Goal: Navigation & Orientation: Find specific page/section

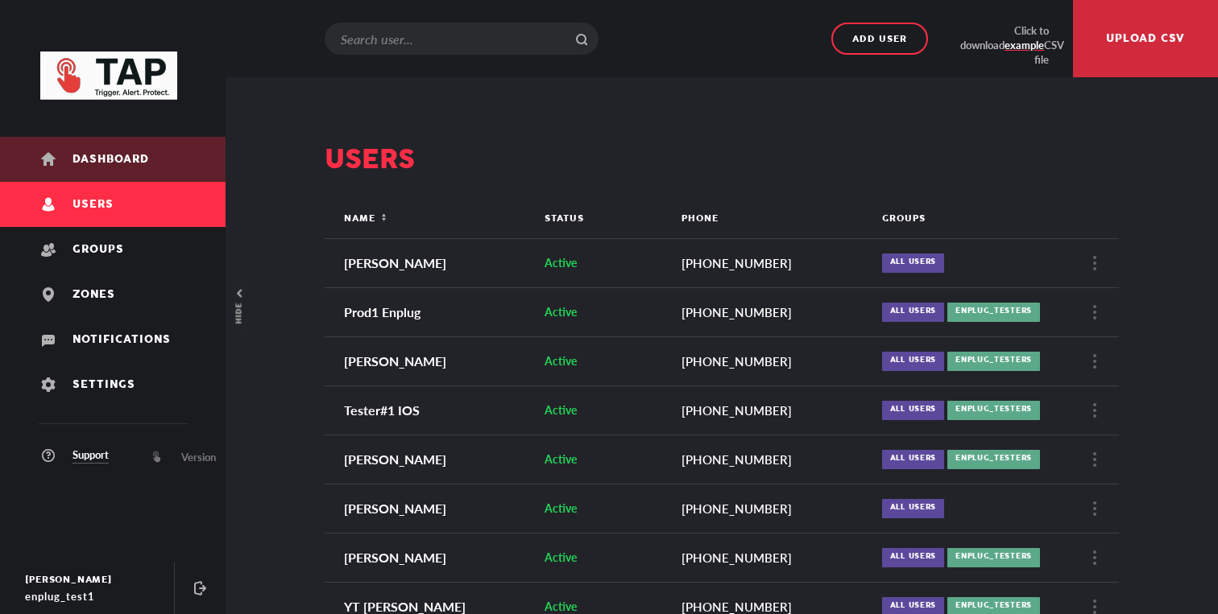
click at [114, 162] on span "Dashboard" at bounding box center [110, 160] width 77 height 12
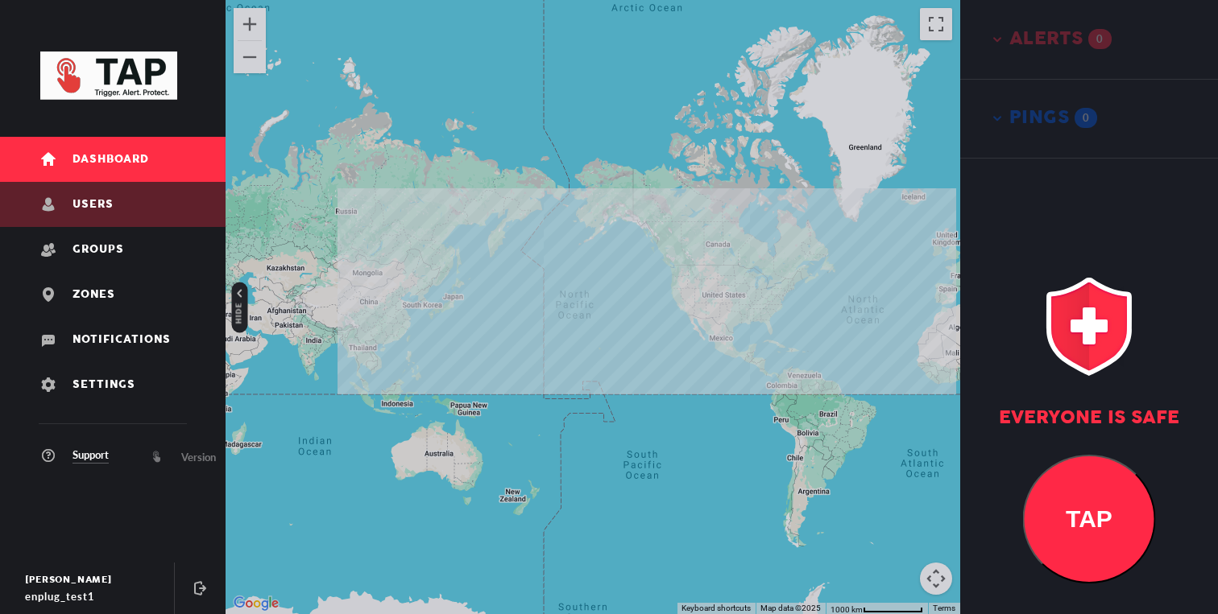
click at [172, 186] on link "Users" at bounding box center [112, 204] width 225 height 45
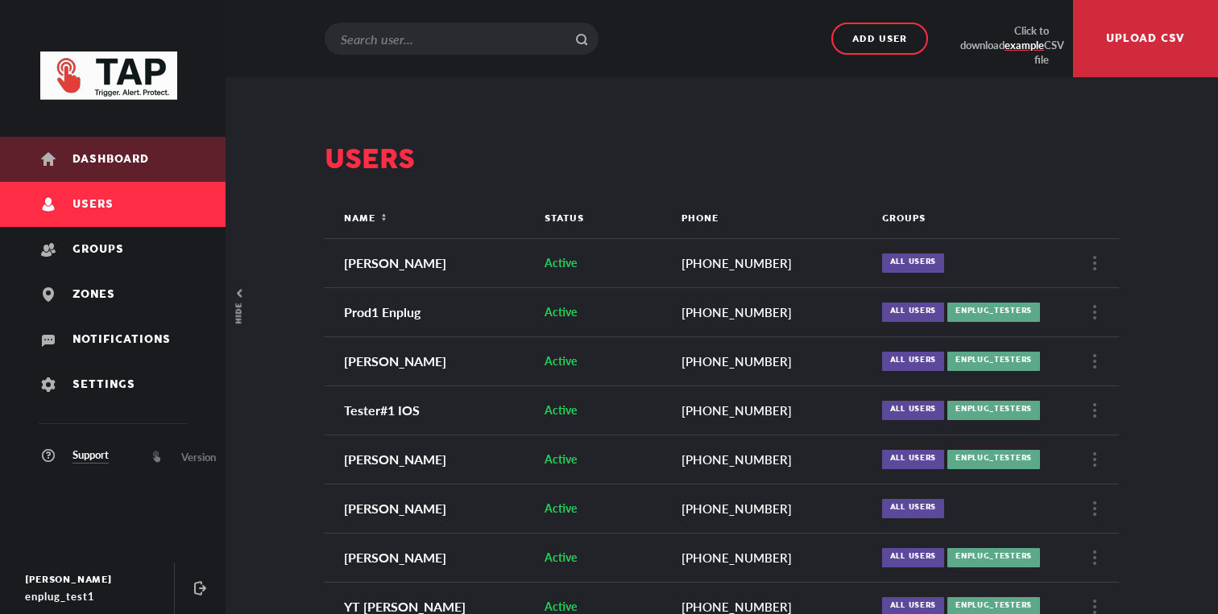
click at [182, 160] on link "Dashboard" at bounding box center [112, 159] width 225 height 45
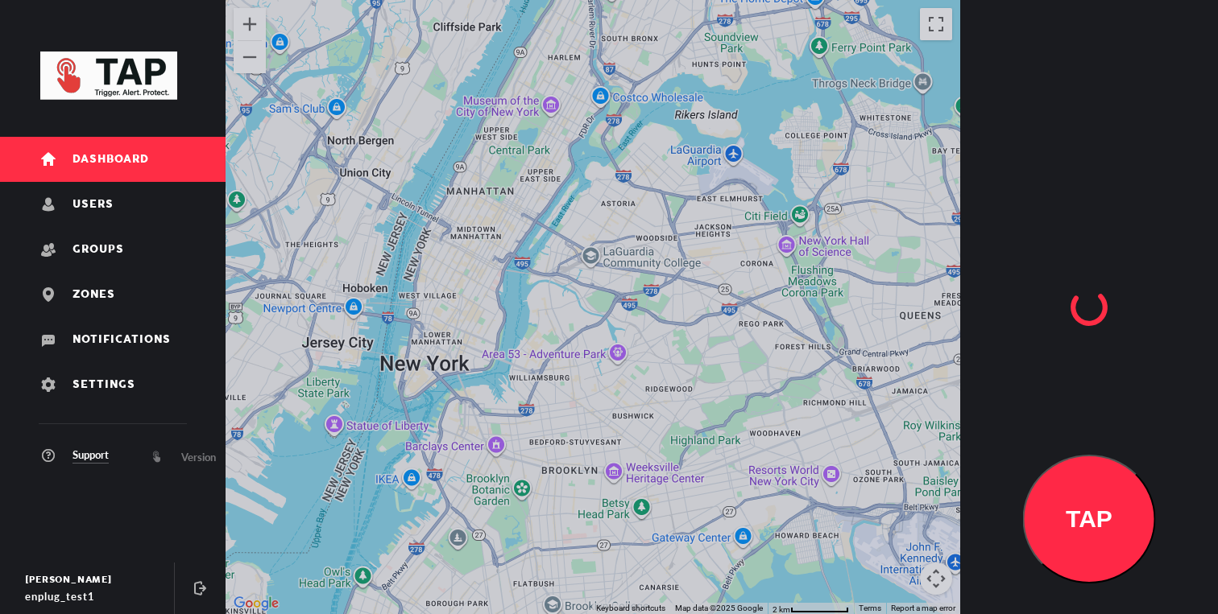
drag, startPoint x: 693, startPoint y: 308, endPoint x: 570, endPoint y: 354, distance: 130.5
click at [570, 354] on div at bounding box center [592, 307] width 734 height 614
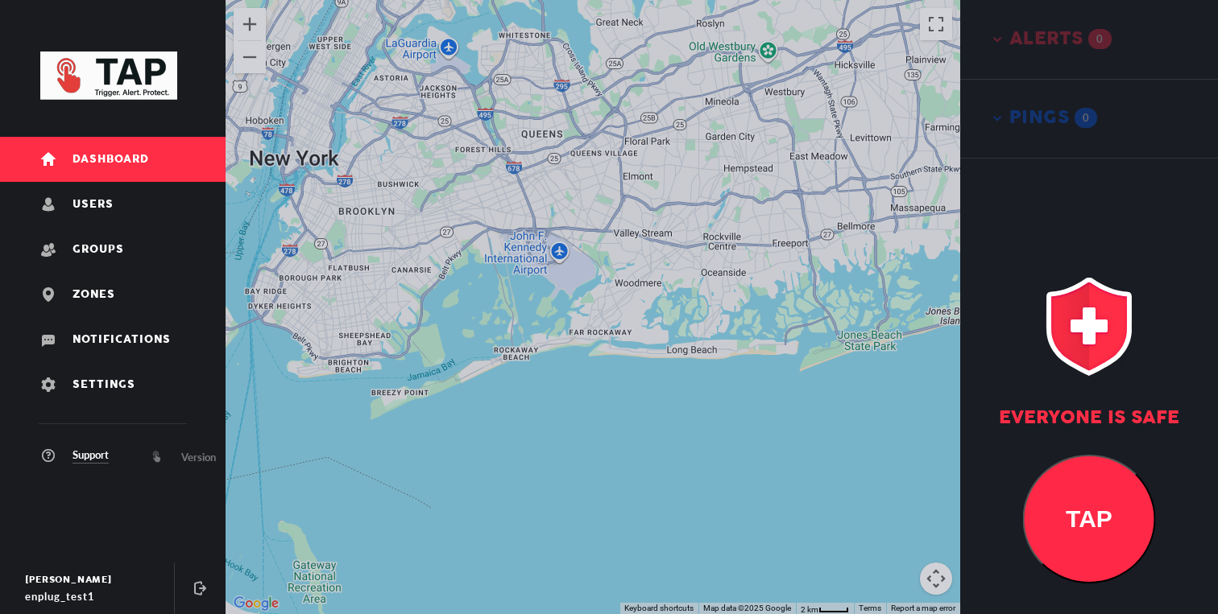
drag, startPoint x: 598, startPoint y: 258, endPoint x: 601, endPoint y: 350, distance: 91.8
click at [598, 290] on div at bounding box center [592, 307] width 734 height 614
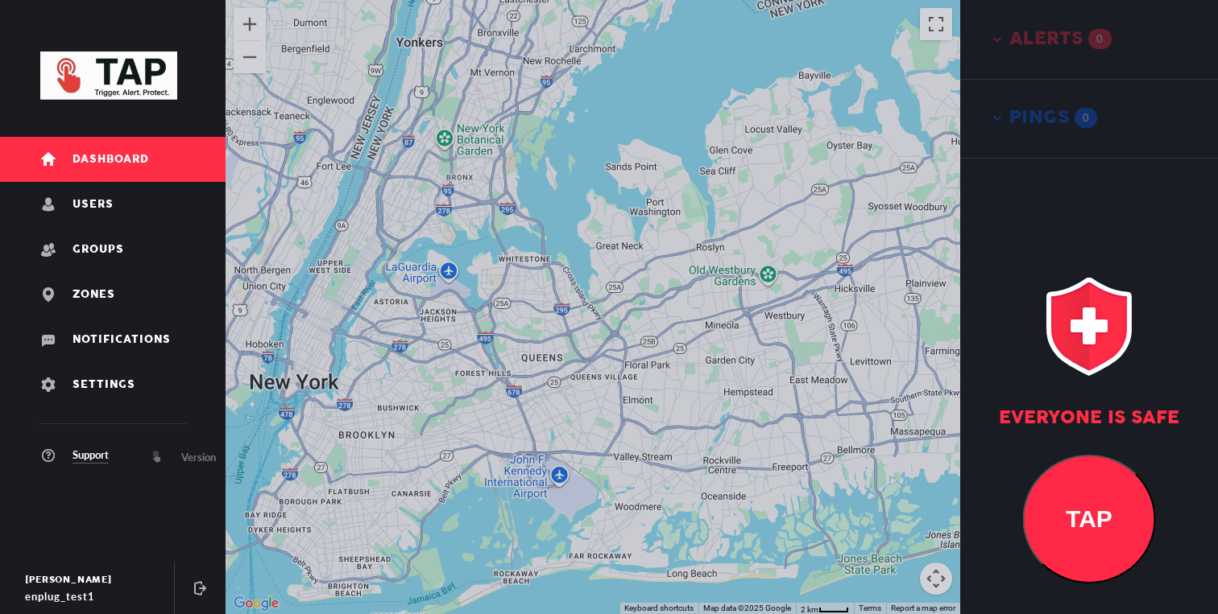
drag, startPoint x: 560, startPoint y: 372, endPoint x: 582, endPoint y: 376, distance: 22.9
click at [570, 372] on div at bounding box center [592, 307] width 734 height 614
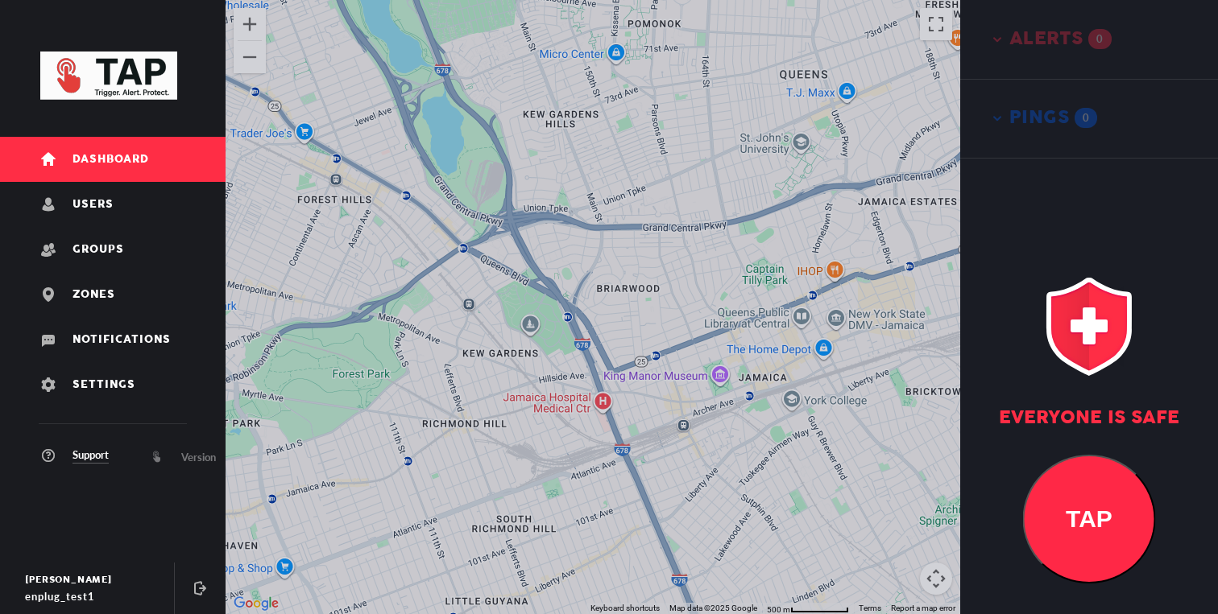
drag, startPoint x: 503, startPoint y: 437, endPoint x: 638, endPoint y: 379, distance: 147.5
click at [638, 379] on div at bounding box center [592, 307] width 734 height 614
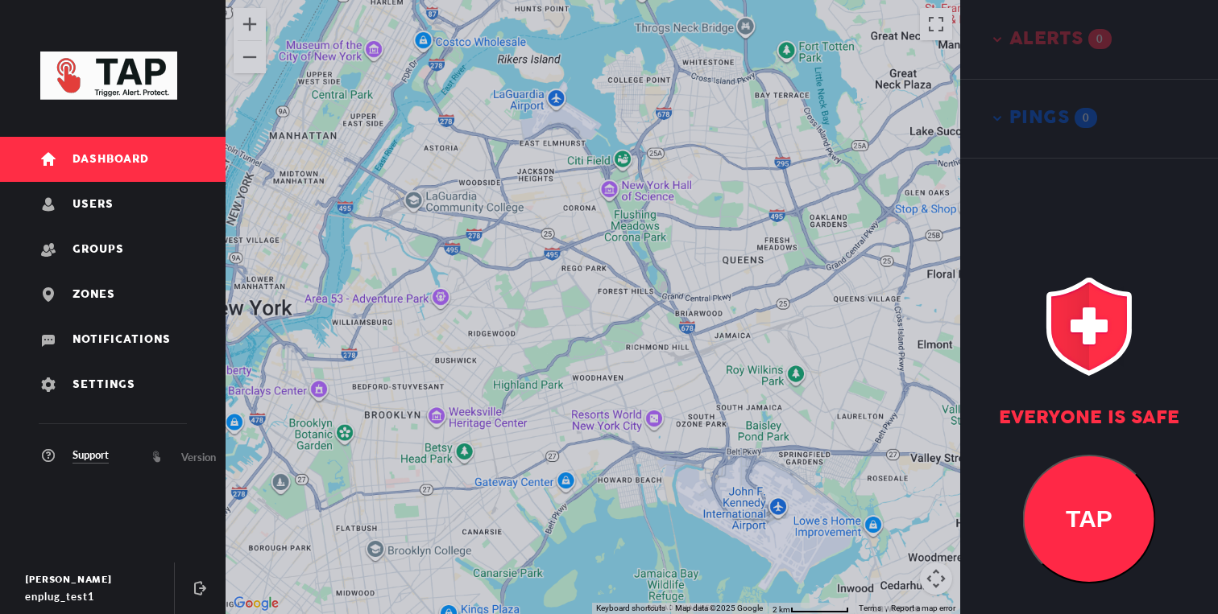
drag, startPoint x: 575, startPoint y: 424, endPoint x: 648, endPoint y: 364, distance: 94.5
click at [648, 364] on div at bounding box center [592, 307] width 734 height 614
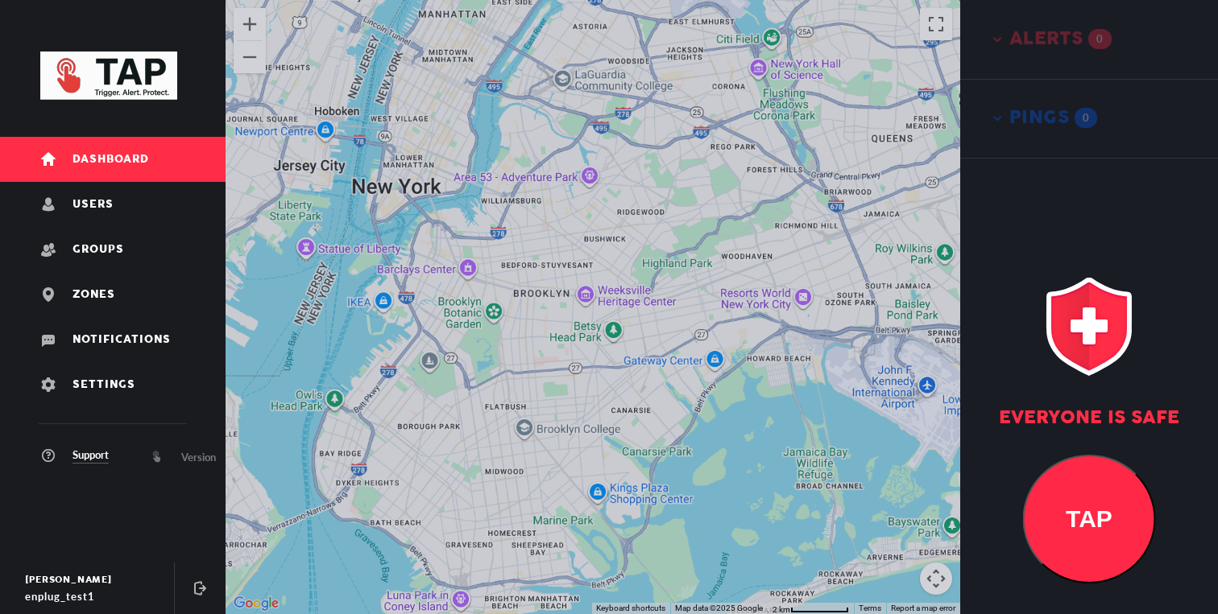
drag, startPoint x: 572, startPoint y: 422, endPoint x: 592, endPoint y: 396, distance: 32.7
click at [587, 401] on div at bounding box center [592, 307] width 734 height 614
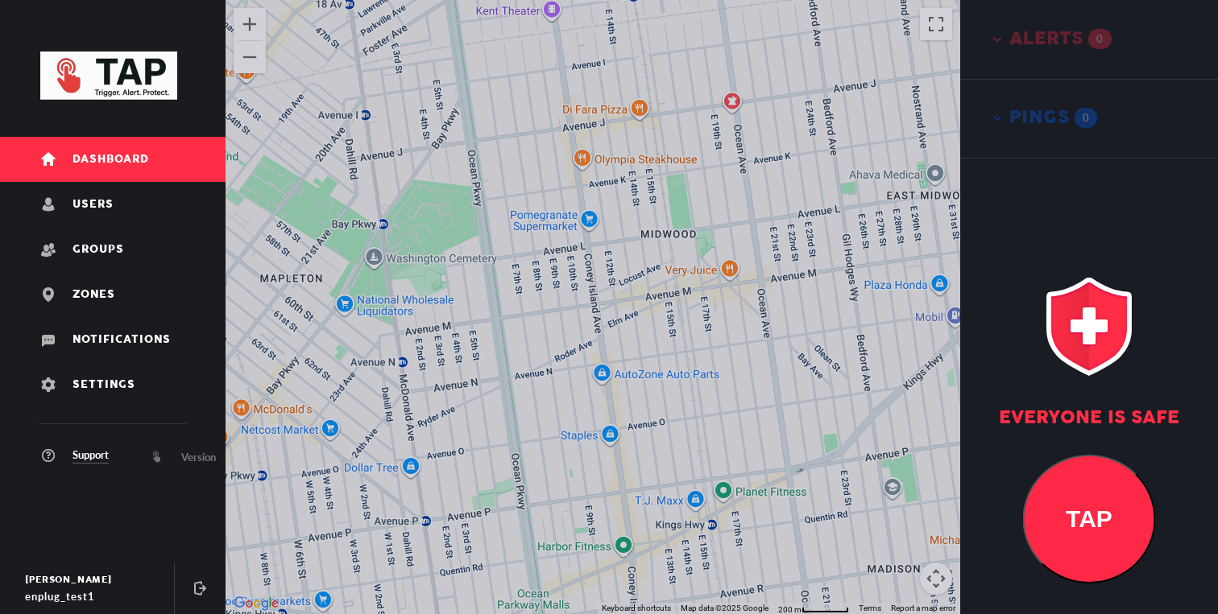
drag, startPoint x: 707, startPoint y: 279, endPoint x: 562, endPoint y: 363, distance: 167.8
click at [562, 363] on div at bounding box center [592, 307] width 734 height 614
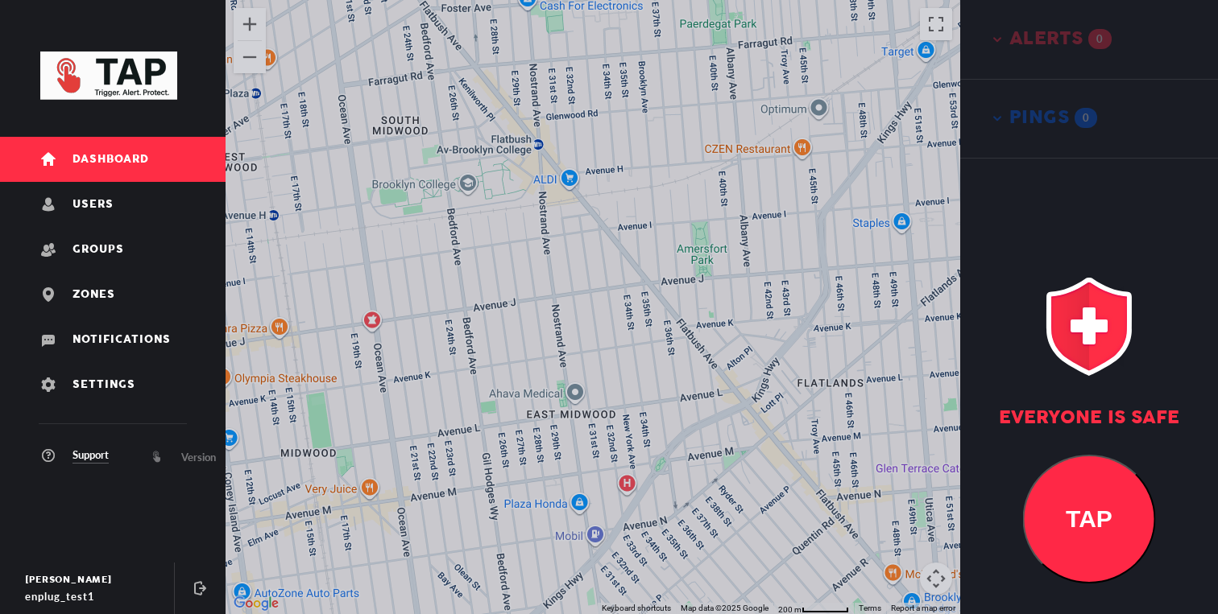
drag, startPoint x: 551, startPoint y: 370, endPoint x: 643, endPoint y: 343, distance: 95.8
click at [635, 344] on div at bounding box center [592, 307] width 734 height 614
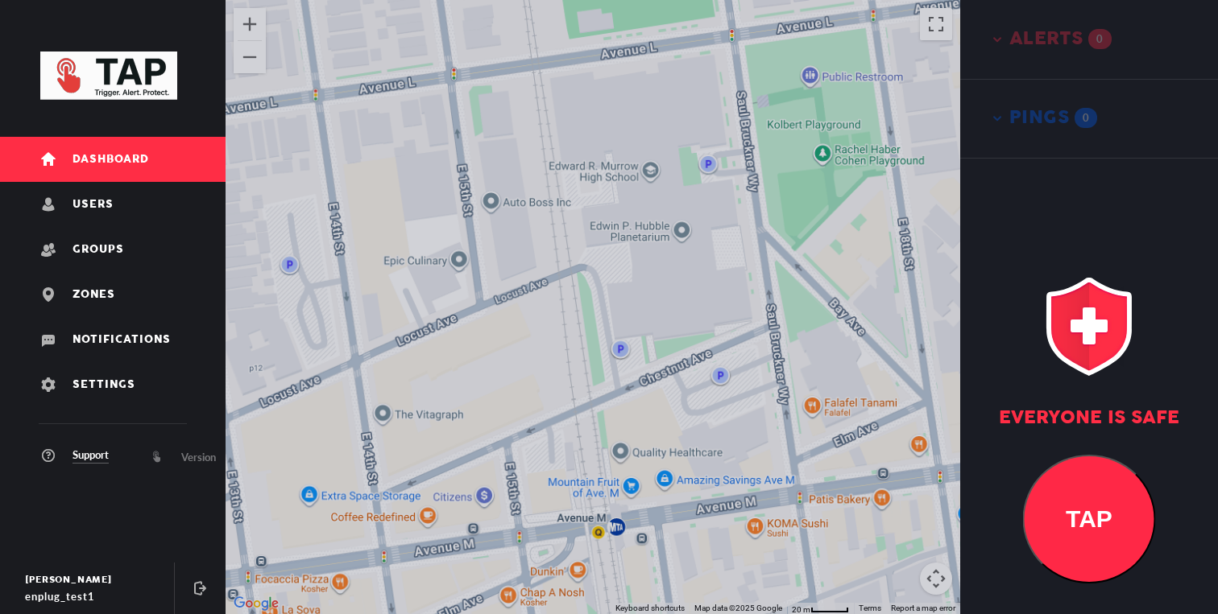
drag, startPoint x: 634, startPoint y: 330, endPoint x: 556, endPoint y: 411, distance: 111.6
click at [557, 410] on div at bounding box center [592, 307] width 734 height 614
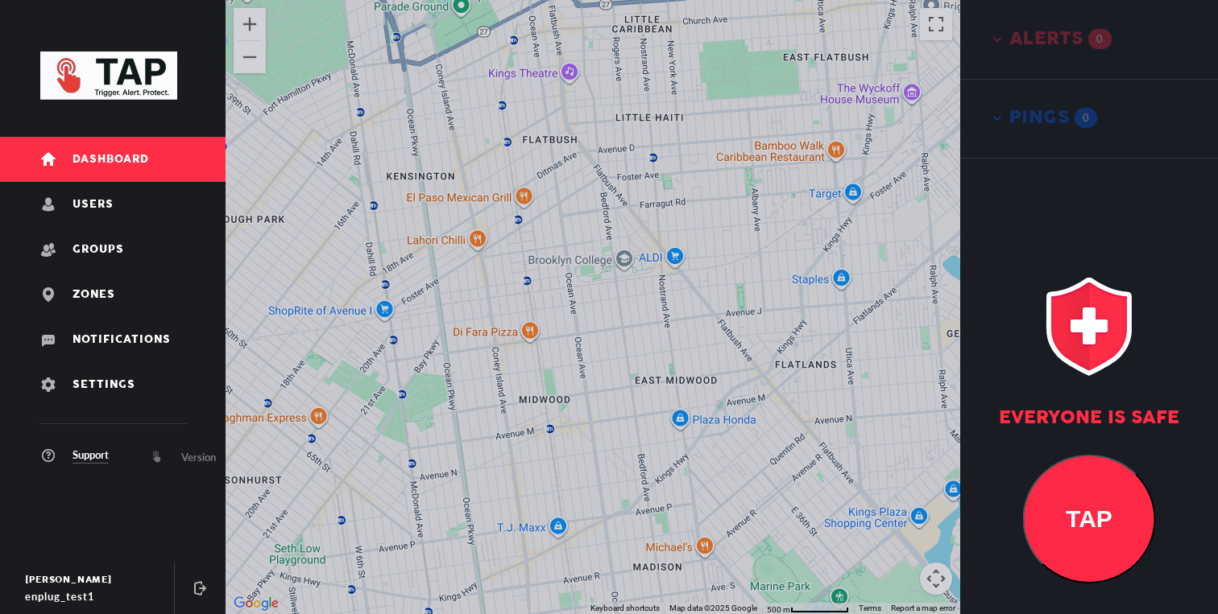
drag, startPoint x: 689, startPoint y: 296, endPoint x: 477, endPoint y: 499, distance: 293.9
click at [482, 491] on div at bounding box center [592, 307] width 734 height 614
